Goal: Task Accomplishment & Management: Manage account settings

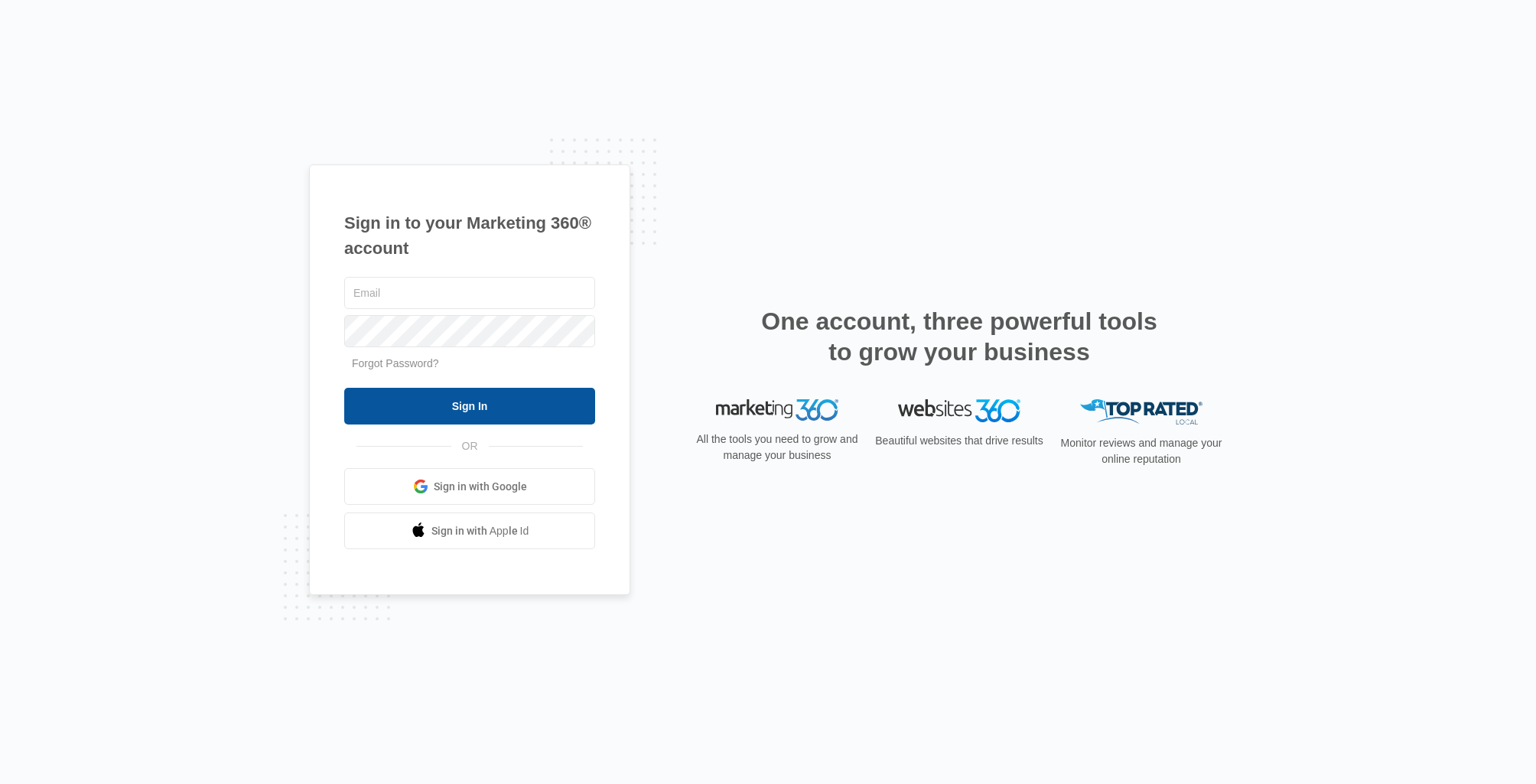
type input "[PERSON_NAME][EMAIL_ADDRESS][DOMAIN_NAME]"
click at [477, 405] on input "Sign In" at bounding box center [470, 405] width 251 height 36
